Goal: Task Accomplishment & Management: Manage account settings

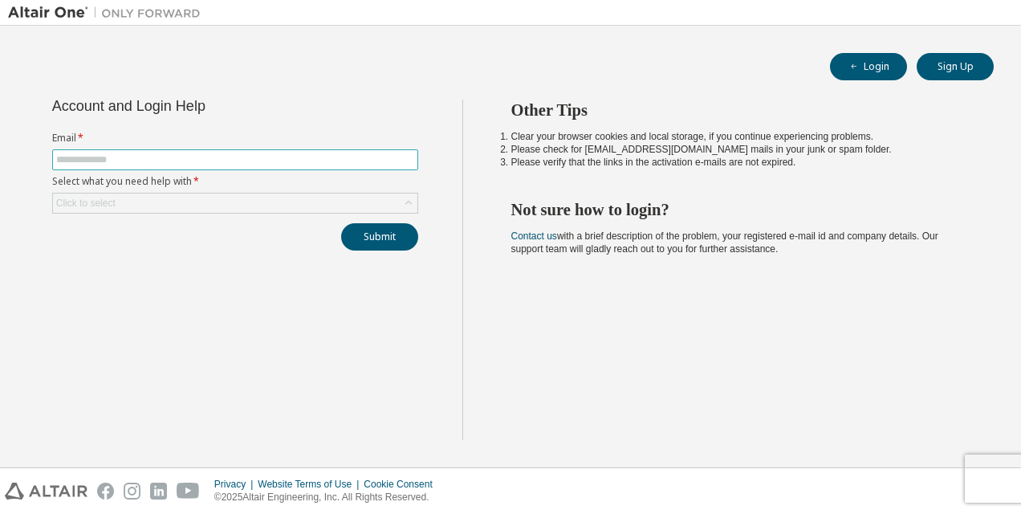
click at [153, 156] on input "text" at bounding box center [235, 159] width 358 height 13
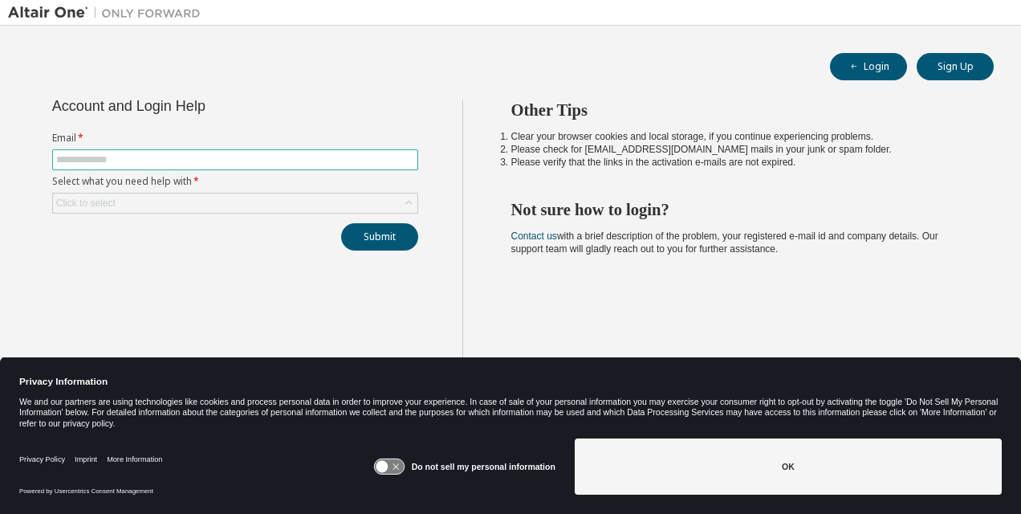
click at [153, 162] on input "text" at bounding box center [235, 159] width 358 height 13
type input "**********"
click at [191, 197] on div "Click to select" at bounding box center [235, 202] width 364 height 19
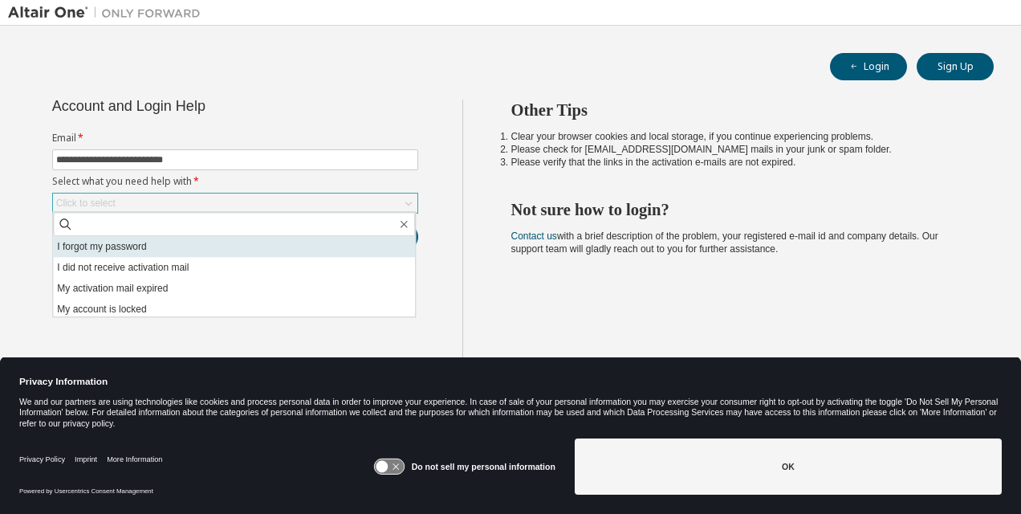
click at [165, 249] on li "I forgot my password" at bounding box center [234, 246] width 362 height 21
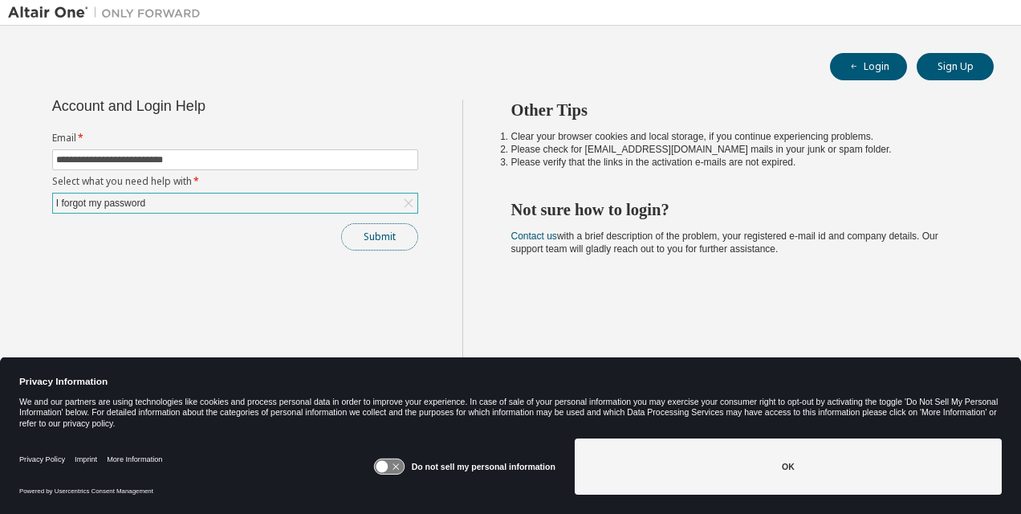
click at [365, 231] on button "Submit" at bounding box center [379, 236] width 77 height 27
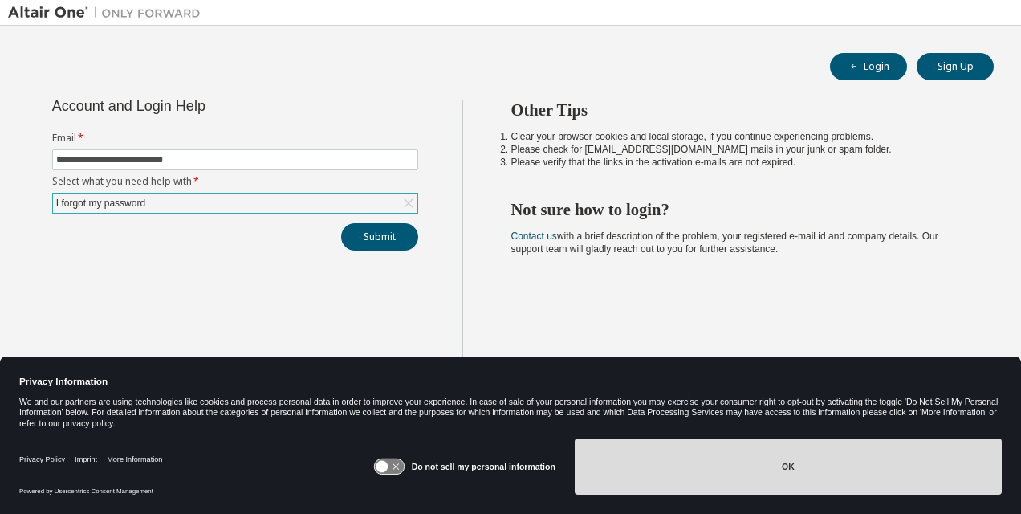
click at [706, 463] on button "OK" at bounding box center [788, 466] width 427 height 56
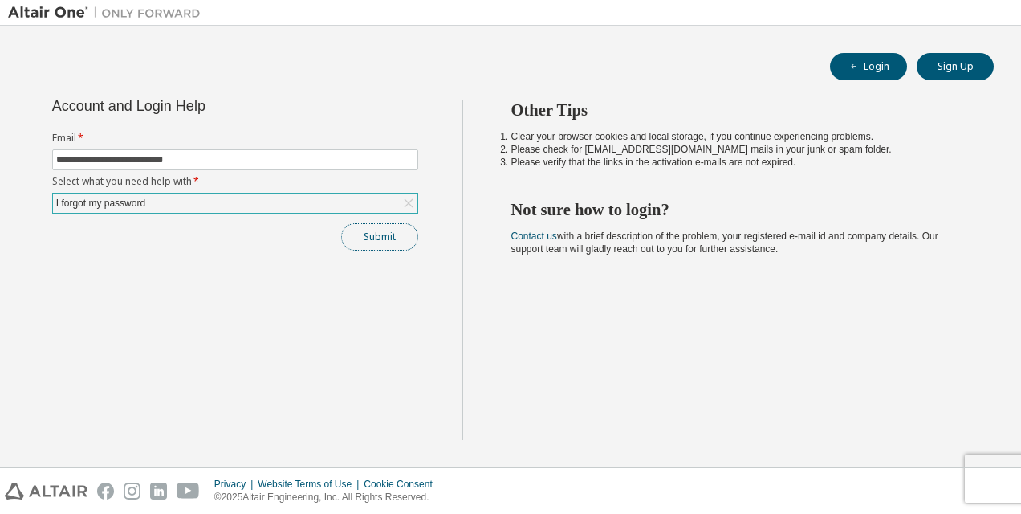
click at [395, 231] on button "Submit" at bounding box center [379, 236] width 77 height 27
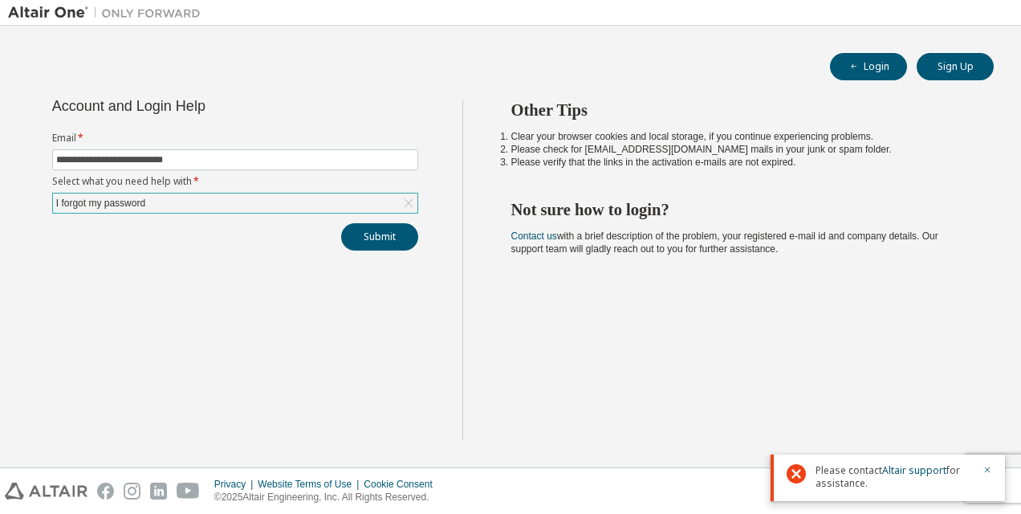
click at [833, 474] on span "Please contact Altair support for assistance." at bounding box center [893, 477] width 157 height 26
click at [987, 470] on icon "button" at bounding box center [988, 470] width 6 height 6
click at [221, 292] on div "**********" at bounding box center [235, 270] width 454 height 340
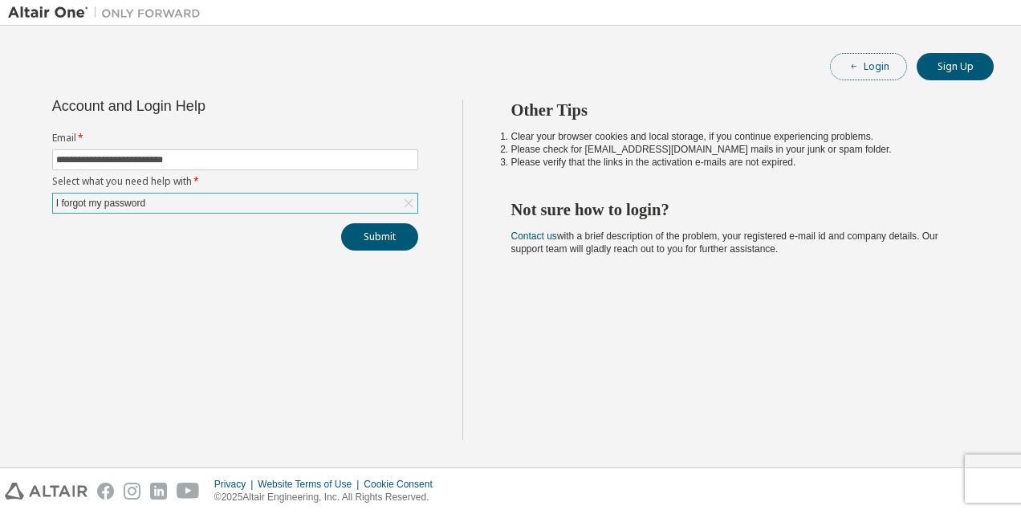
click at [880, 63] on button "Login" at bounding box center [868, 66] width 77 height 27
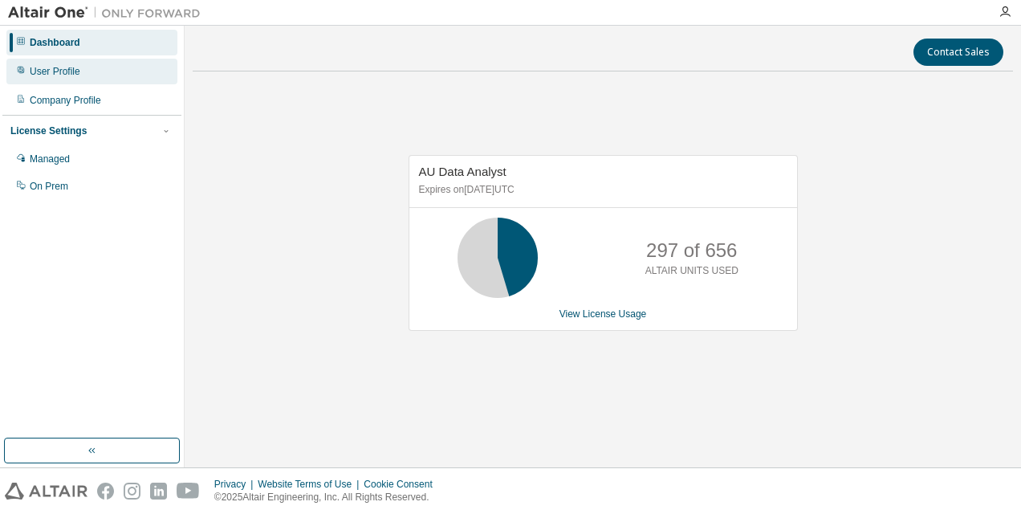
click at [90, 71] on div "User Profile" at bounding box center [91, 72] width 171 height 26
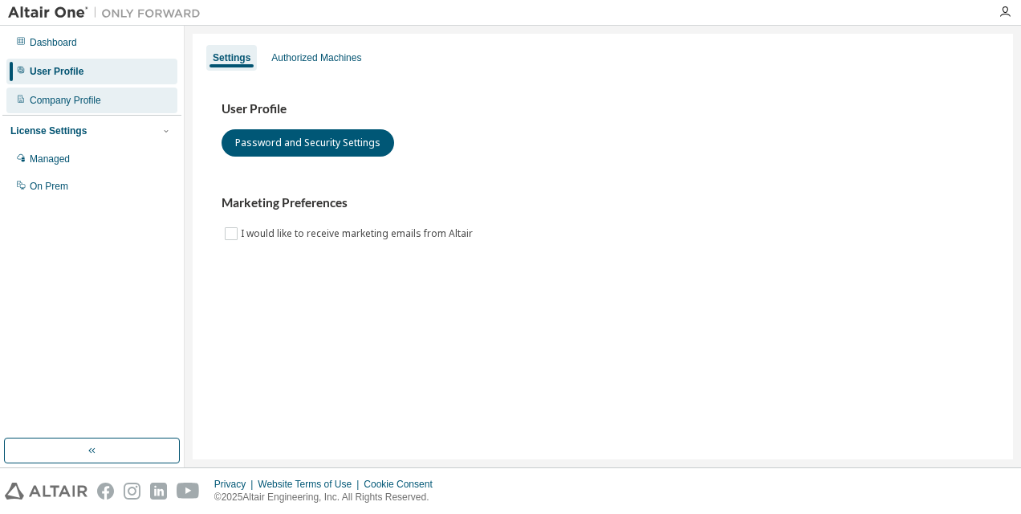
click at [88, 101] on div "Company Profile" at bounding box center [65, 100] width 71 height 13
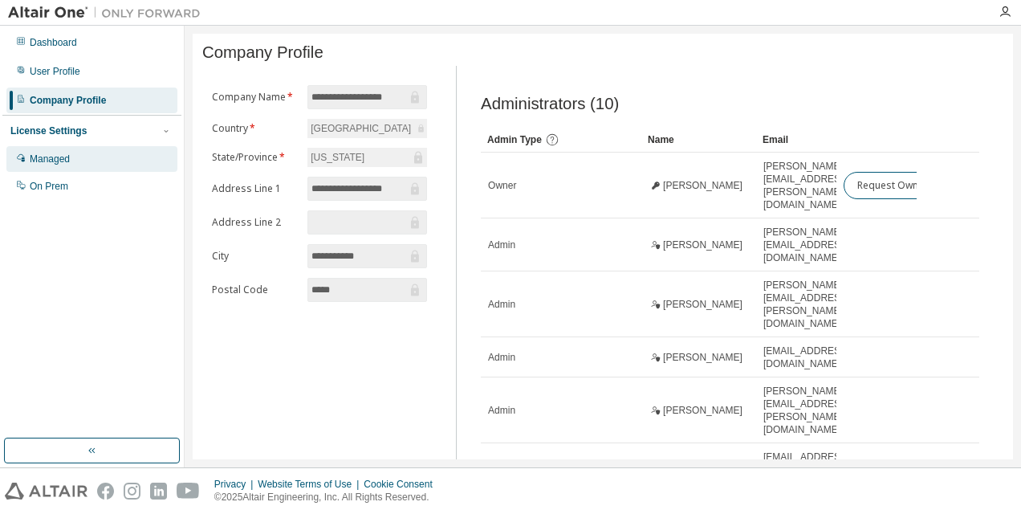
click at [96, 159] on div "Managed" at bounding box center [91, 159] width 171 height 26
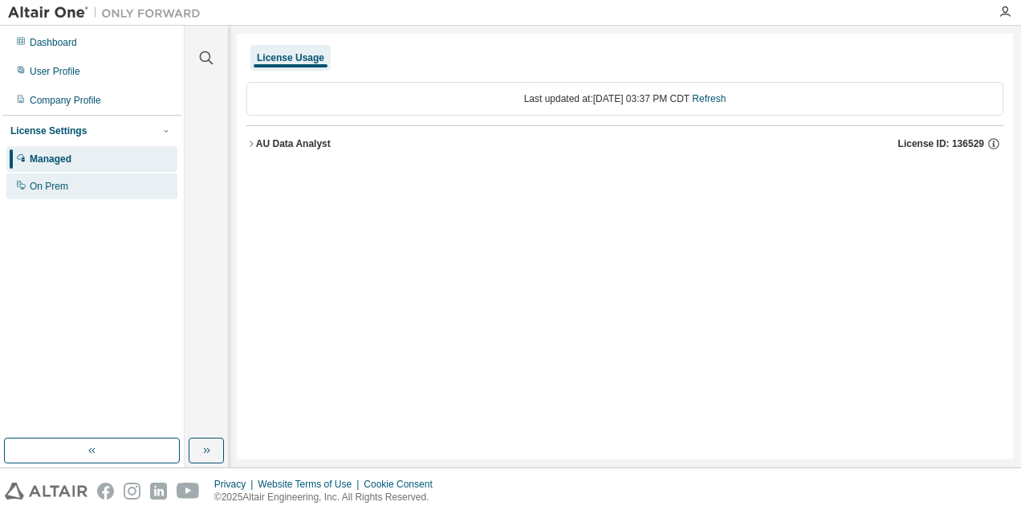
click at [96, 186] on div "On Prem" at bounding box center [91, 186] width 171 height 26
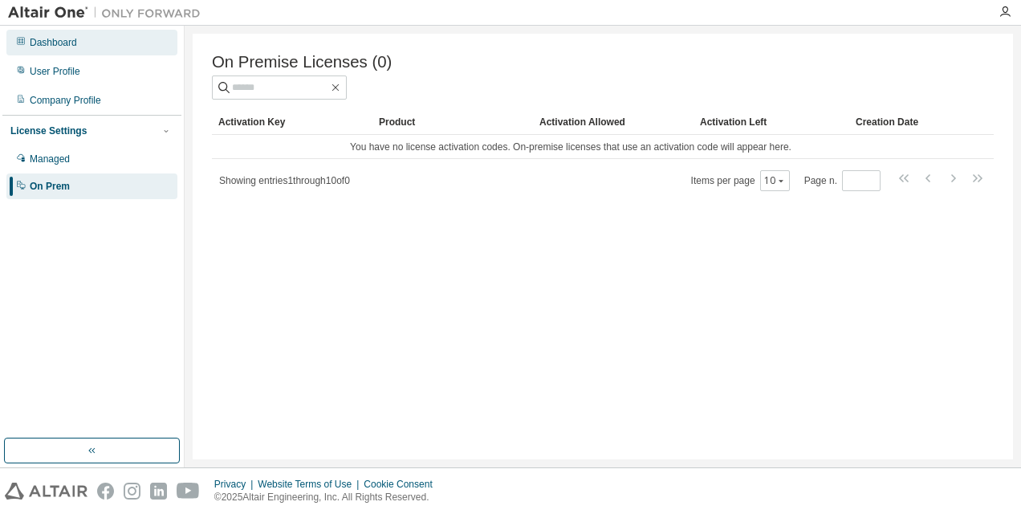
click at [71, 47] on div "Dashboard" at bounding box center [53, 42] width 47 height 13
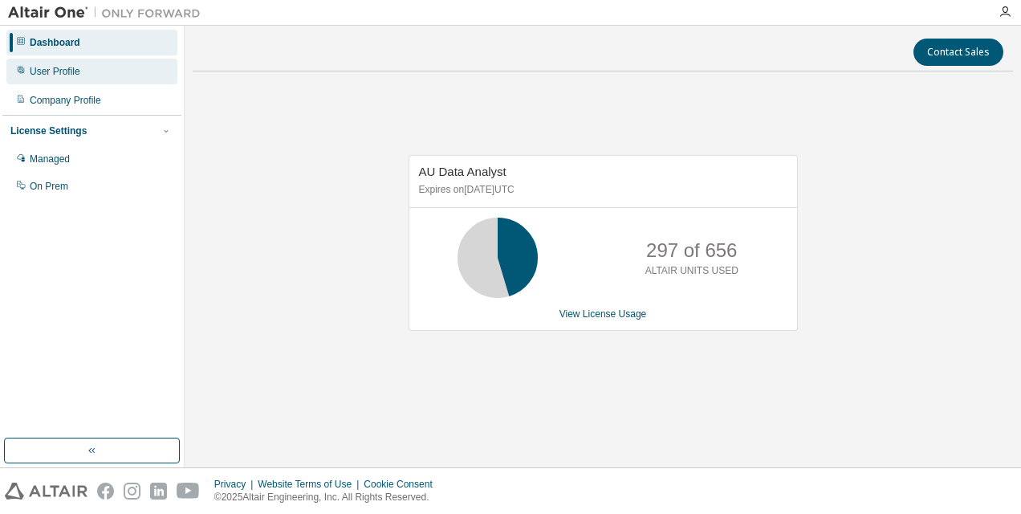
click at [89, 67] on div "User Profile" at bounding box center [91, 72] width 171 height 26
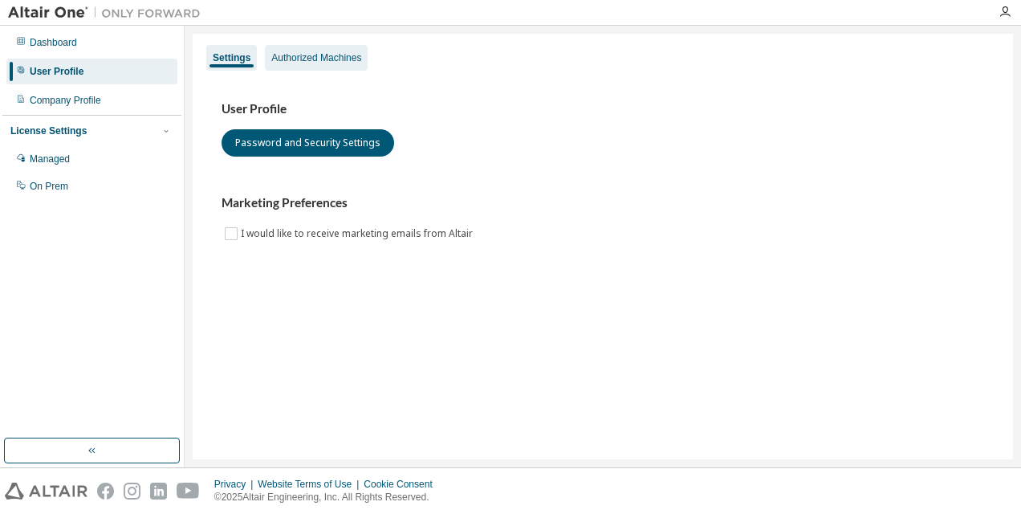
click at [315, 59] on div "Authorized Machines" at bounding box center [316, 57] width 90 height 13
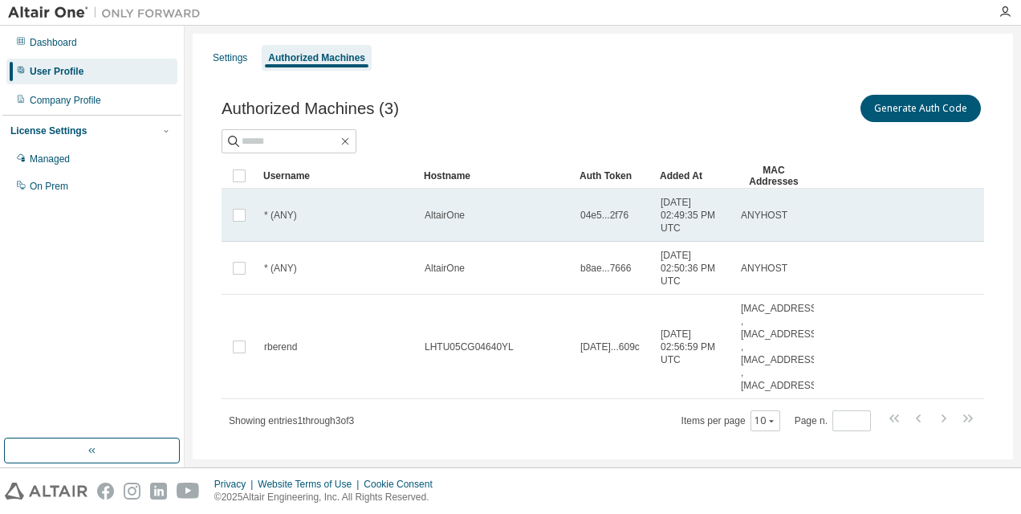
click at [449, 223] on td "AltairOne" at bounding box center [495, 215] width 156 height 53
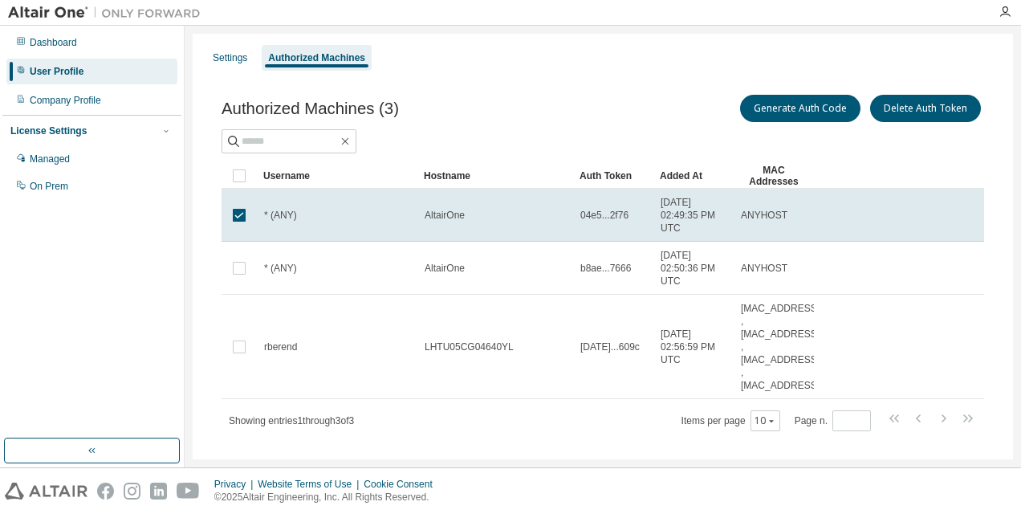
click at [449, 223] on td "AltairOne" at bounding box center [495, 215] width 156 height 53
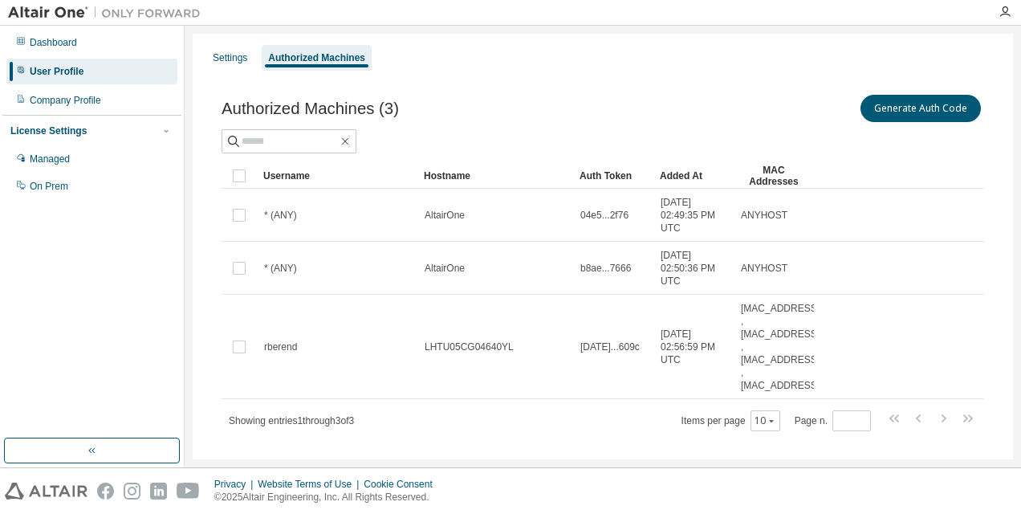
click at [449, 223] on td "AltairOne" at bounding box center [495, 215] width 156 height 53
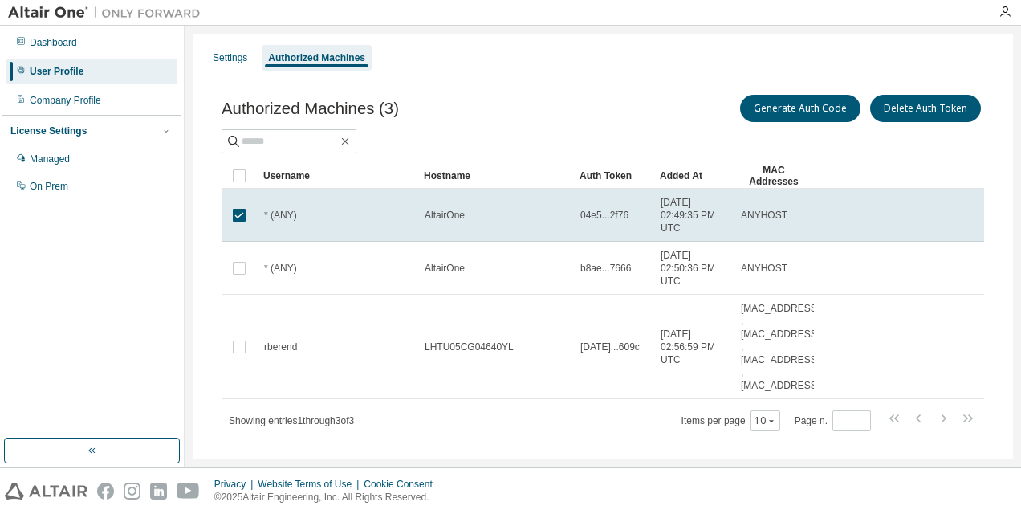
click at [456, 128] on div "Authorized Machines (3) Generate Auth Code Delete Auth Token" at bounding box center [603, 123] width 763 height 62
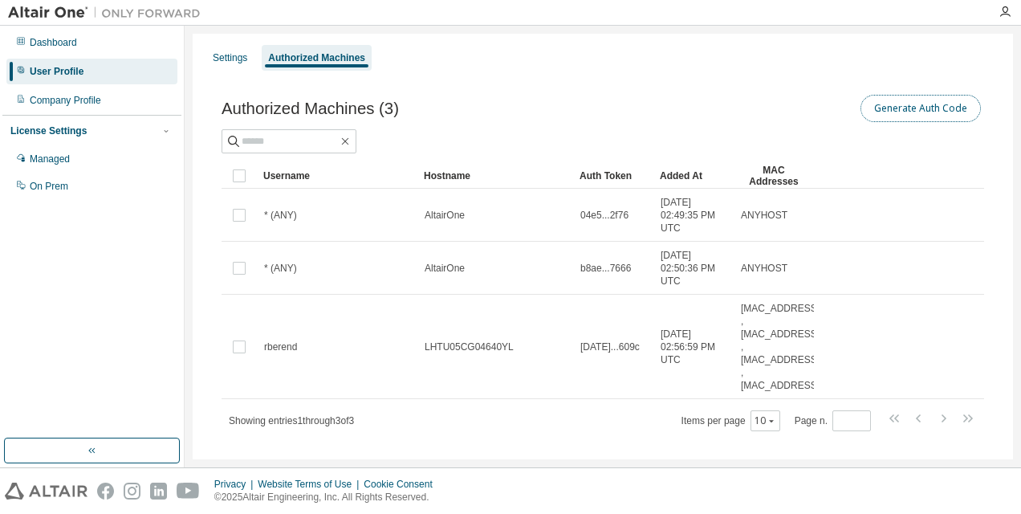
click at [907, 108] on button "Generate Auth Code" at bounding box center [920, 108] width 120 height 27
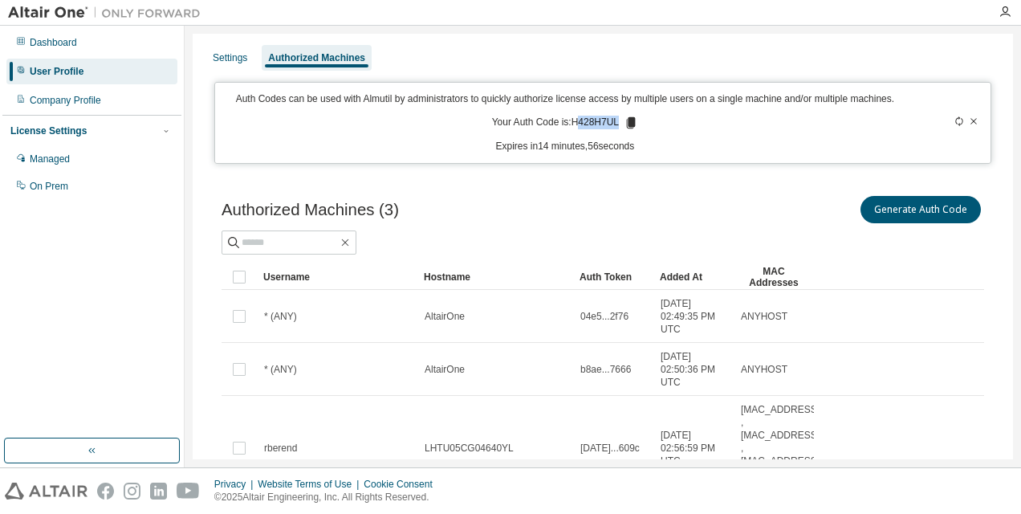
drag, startPoint x: 616, startPoint y: 122, endPoint x: 573, endPoint y: 126, distance: 43.5
click at [573, 126] on p "Your Auth Code is: H428H7UL" at bounding box center [565, 123] width 146 height 14
drag, startPoint x: 573, startPoint y: 126, endPoint x: 615, endPoint y: 118, distance: 42.5
click at [615, 118] on p "Your Auth Code is: H428H7UL" at bounding box center [565, 123] width 146 height 14
copy p "H428H7UL"
